Goal: Register for event/course

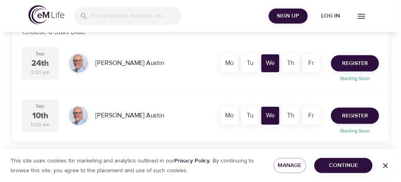
scroll to position [176, 0]
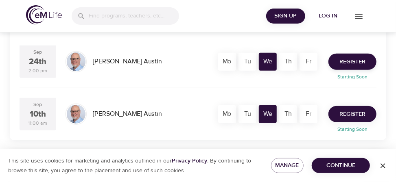
click at [360, 113] on span "Register" at bounding box center [353, 115] width 26 height 10
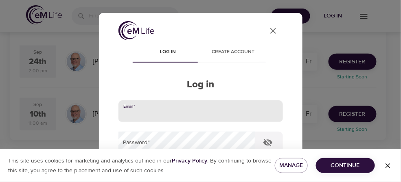
click at [143, 113] on input "email" at bounding box center [201, 112] width 165 height 22
type input "[PERSON_NAME][EMAIL_ADDRESS][DOMAIN_NAME]"
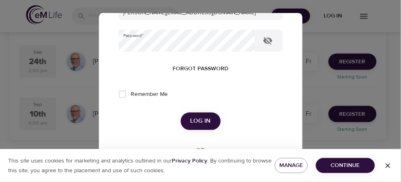
scroll to position [103, 0]
click at [201, 120] on span "Log in" at bounding box center [201, 121] width 20 height 11
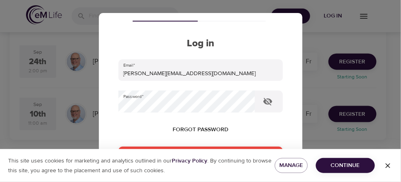
scroll to position [40, 0]
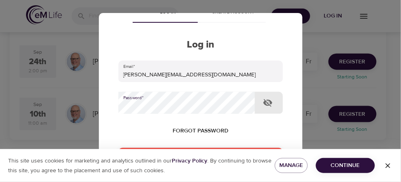
click at [83, 108] on div "User Profile Log in Create account Log in Email   * [PERSON_NAME][EMAIL_ADDRESS…" at bounding box center [200, 91] width 401 height 182
click at [270, 102] on icon "button" at bounding box center [268, 103] width 10 height 10
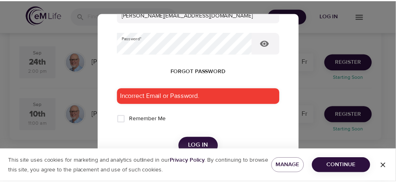
scroll to position [103, 0]
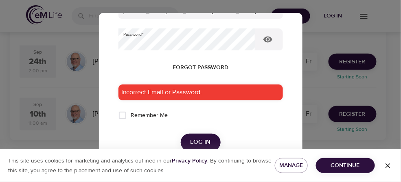
click at [209, 92] on div "Incorrect Email or Password." at bounding box center [201, 93] width 165 height 16
click at [204, 145] on span "Log in" at bounding box center [201, 142] width 20 height 11
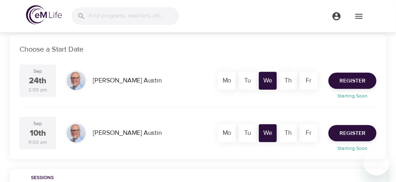
scroll to position [152, 0]
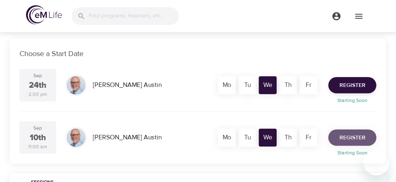
click at [352, 133] on span "Register" at bounding box center [353, 138] width 26 height 10
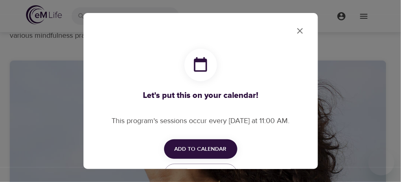
checkbox input "true"
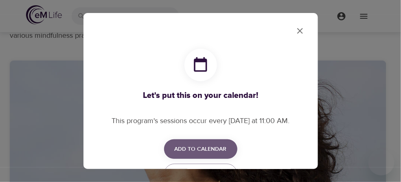
click at [196, 150] on span "Add to Calendar" at bounding box center [201, 150] width 52 height 10
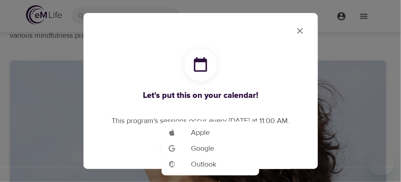
click at [286, 144] on div at bounding box center [200, 91] width 401 height 182
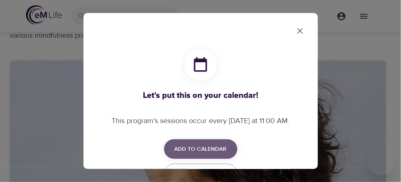
click at [204, 147] on span "Add to Calendar" at bounding box center [201, 150] width 52 height 10
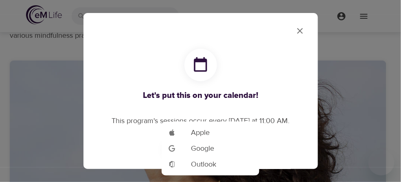
click at [223, 165] on li "Add to Google Calendar Outlook" at bounding box center [211, 165] width 98 height 16
click at [358, 66] on div at bounding box center [200, 91] width 401 height 182
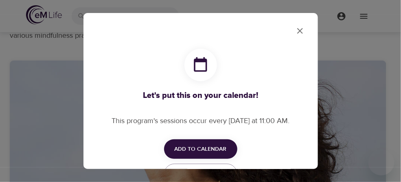
click at [296, 34] on icon "close" at bounding box center [300, 31] width 10 height 10
